Goal: Complete application form

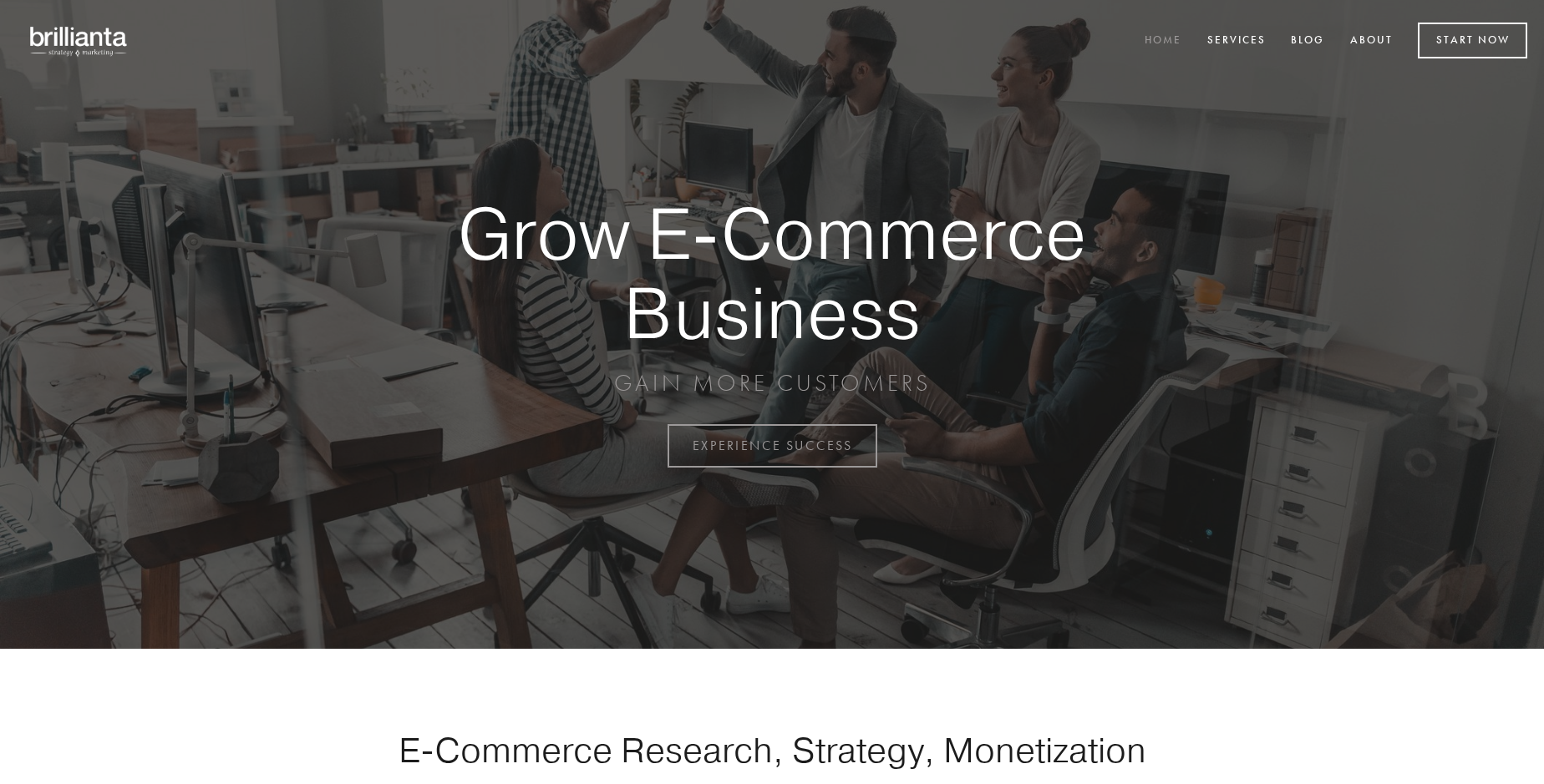
scroll to position [4378, 0]
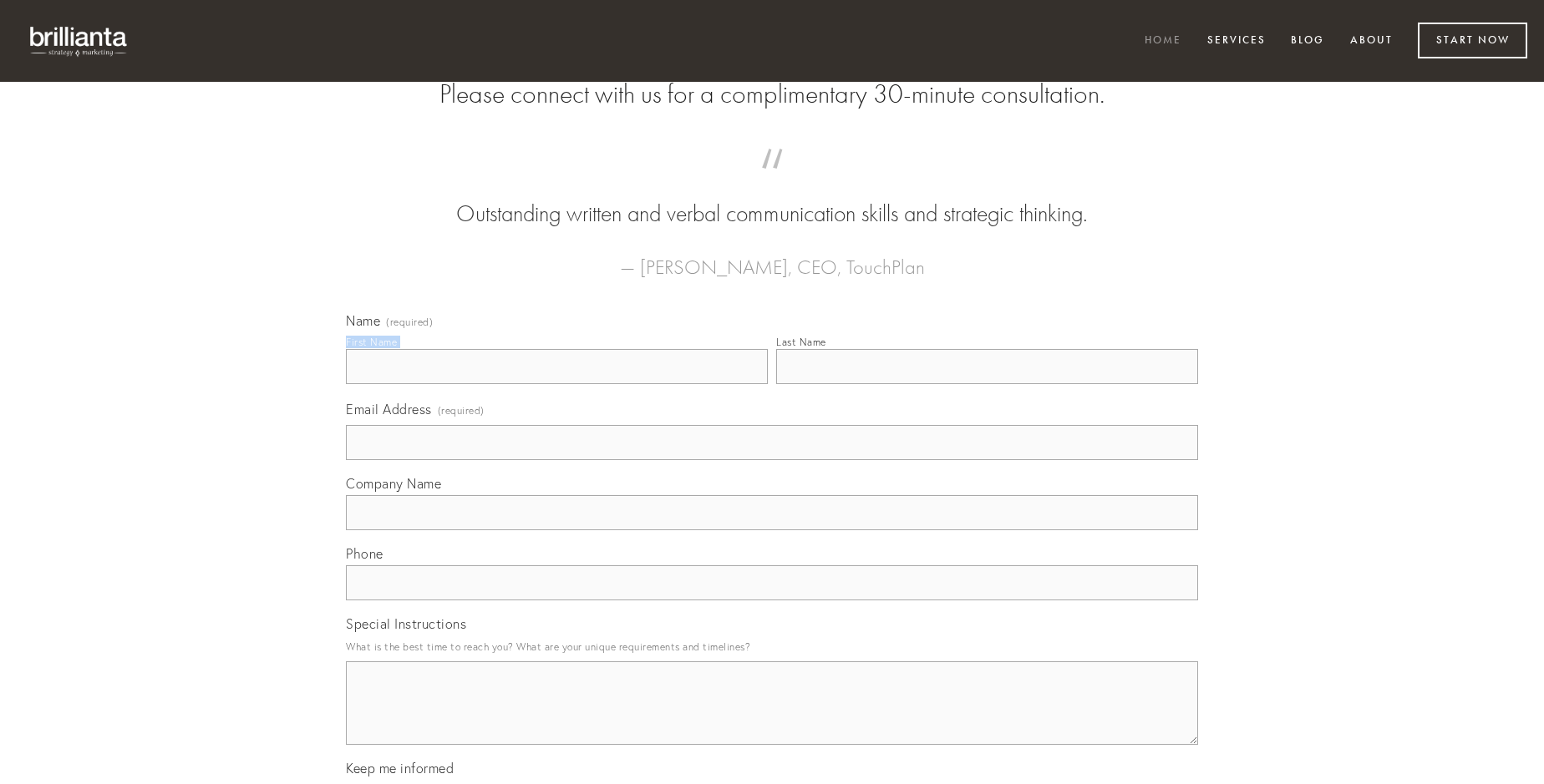
type input "[PERSON_NAME]"
click at [987, 384] on input "Last Name" at bounding box center [987, 366] width 422 height 35
type input "[PERSON_NAME]"
click at [772, 460] on input "Email Address (required)" at bounding box center [772, 442] width 852 height 35
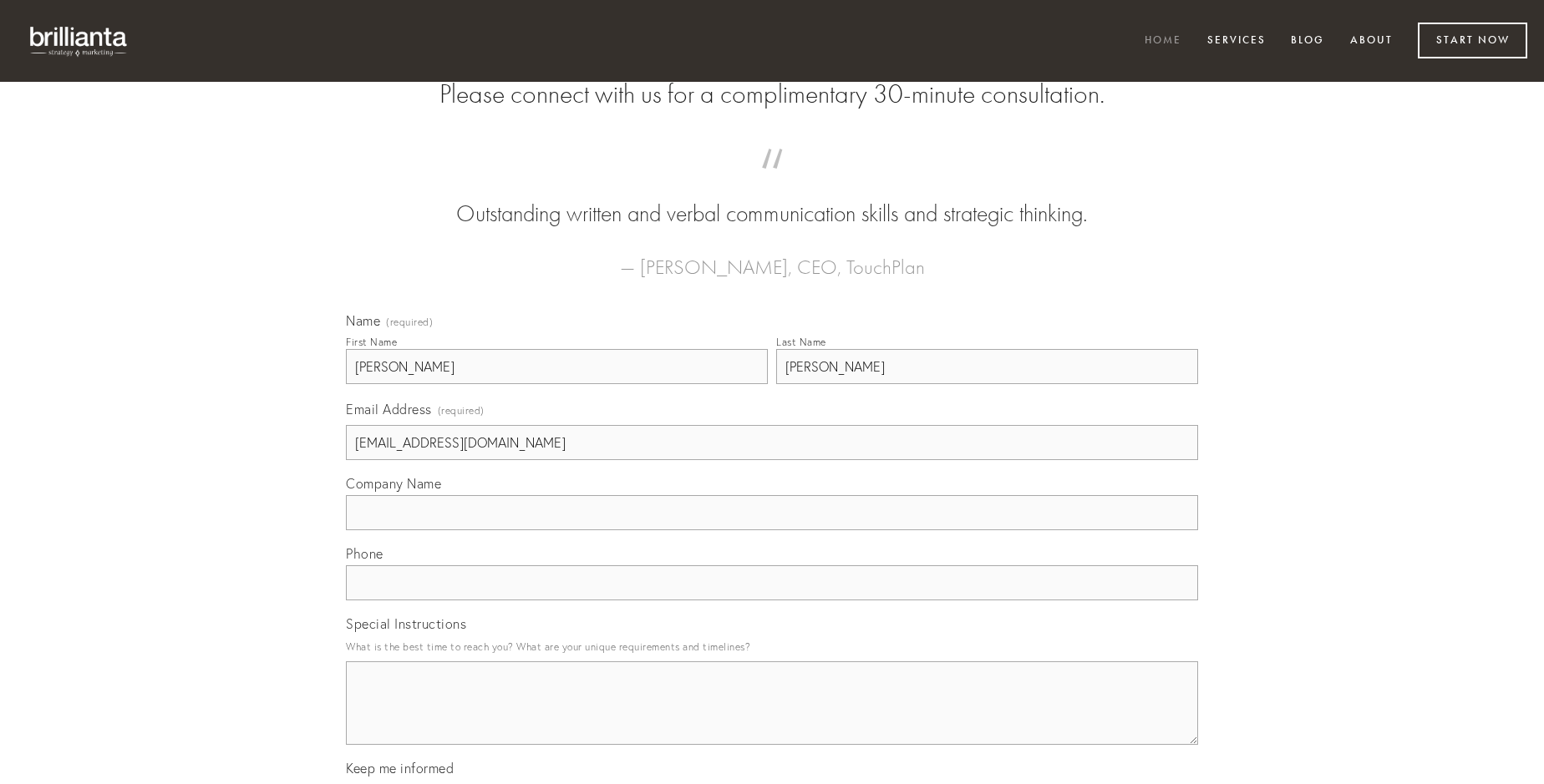
type input "[EMAIL_ADDRESS][DOMAIN_NAME]"
click at [772, 531] on input "Company Name" at bounding box center [772, 512] width 852 height 35
type input "aperte"
click at [772, 600] on input "text" at bounding box center [772, 582] width 852 height 35
click at [772, 719] on textarea "Special Instructions" at bounding box center [772, 703] width 852 height 84
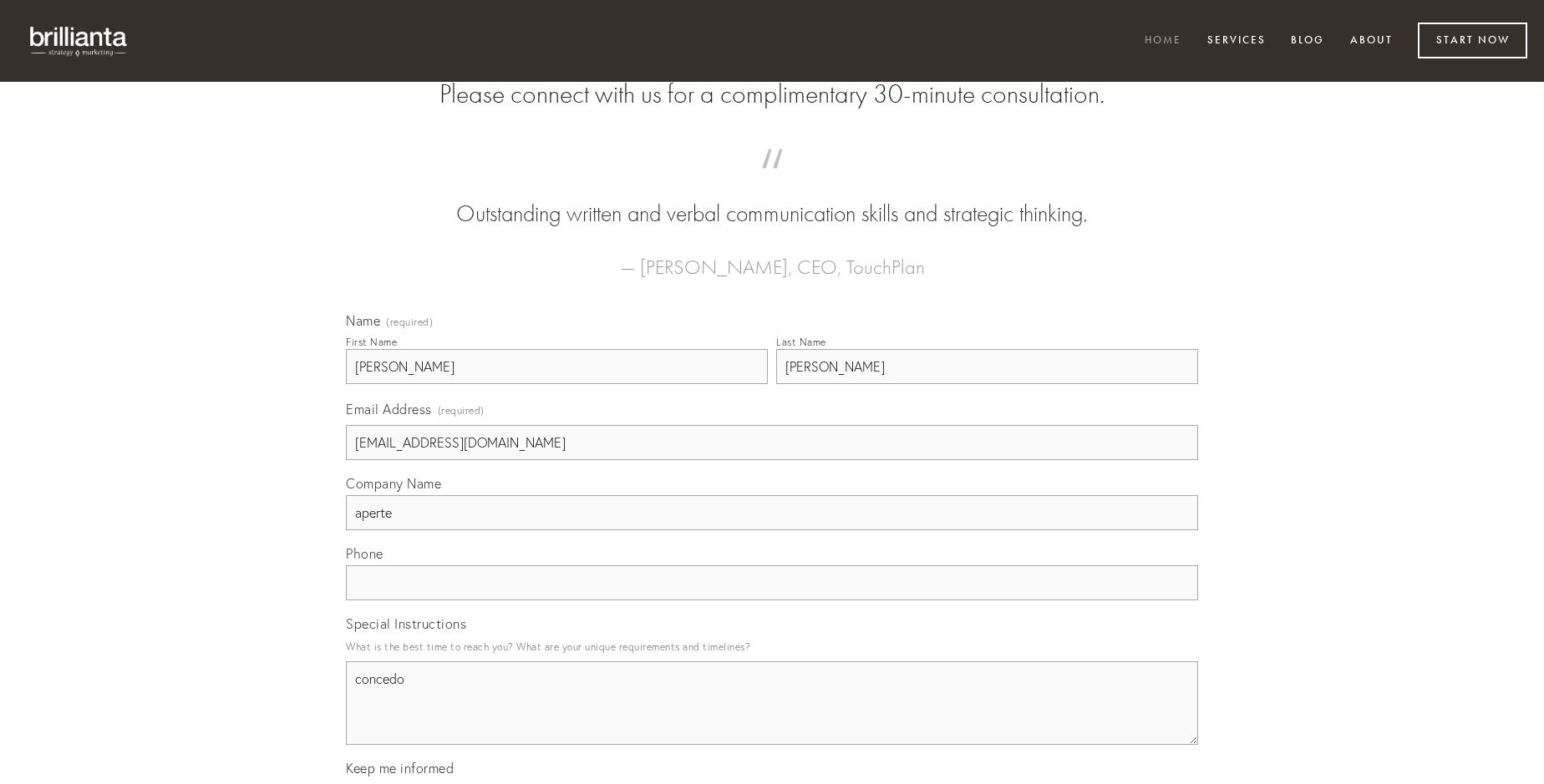
type textarea "concedo"
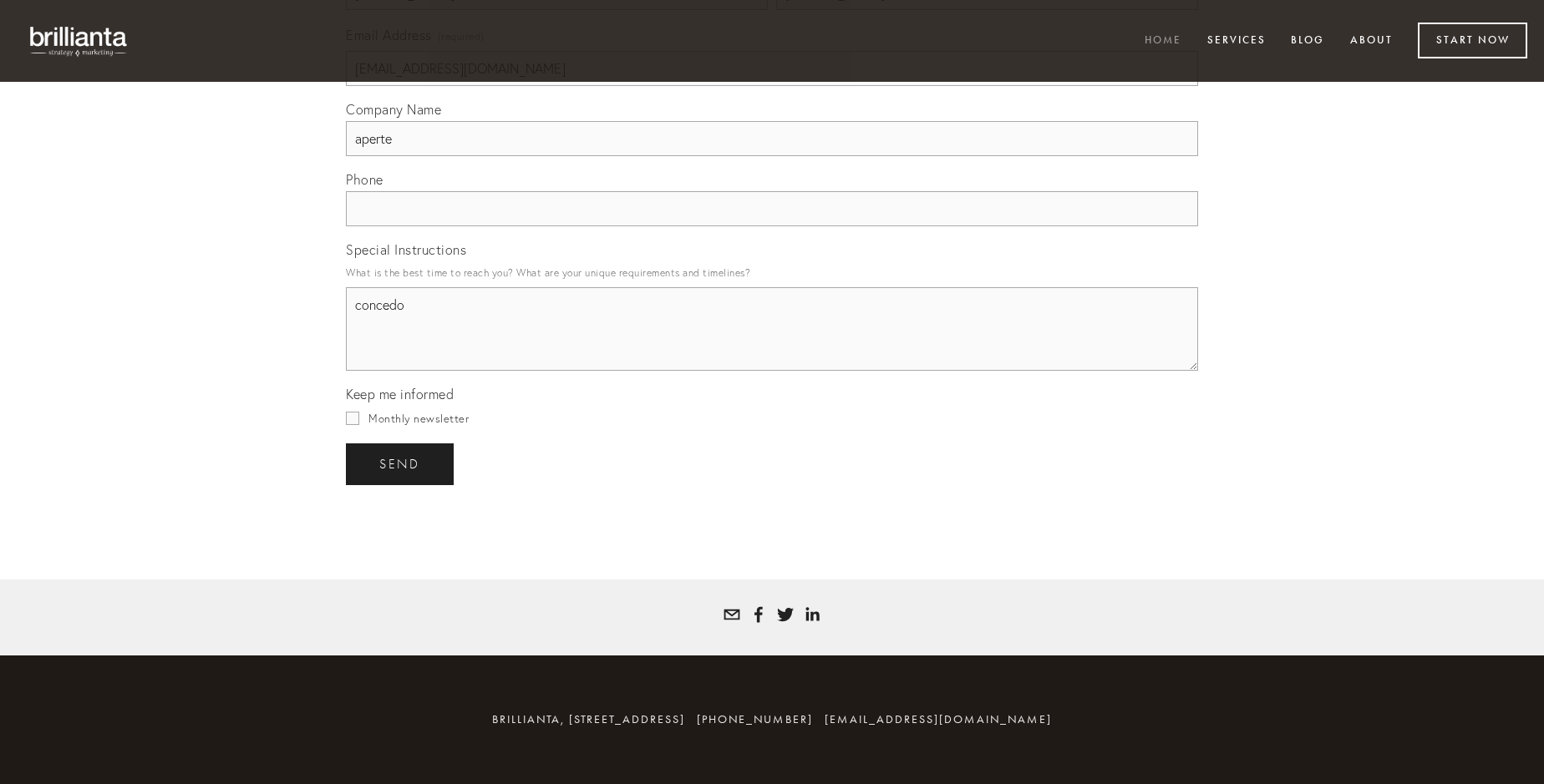
click at [401, 463] on span "send" at bounding box center [399, 464] width 41 height 15
